Goal: Task Accomplishment & Management: Use online tool/utility

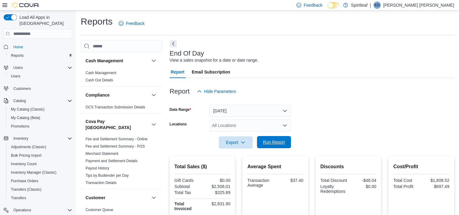
click at [268, 141] on span "Run Report" at bounding box center [274, 142] width 22 height 6
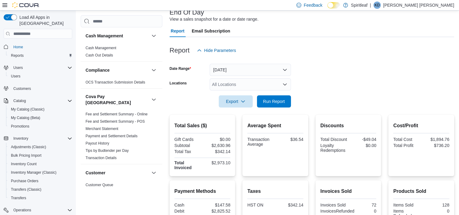
scroll to position [91, 0]
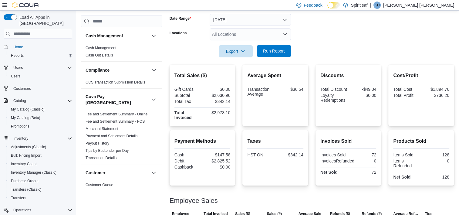
click at [270, 51] on span "Run Report" at bounding box center [274, 51] width 22 height 6
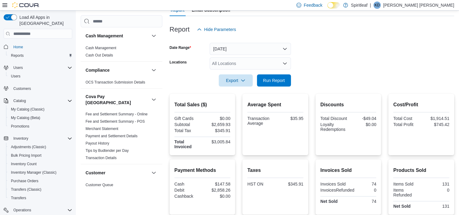
scroll to position [0, 0]
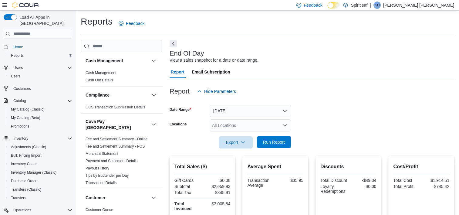
click at [276, 143] on span "Run Report" at bounding box center [274, 142] width 22 height 6
